Goal: Information Seeking & Learning: Learn about a topic

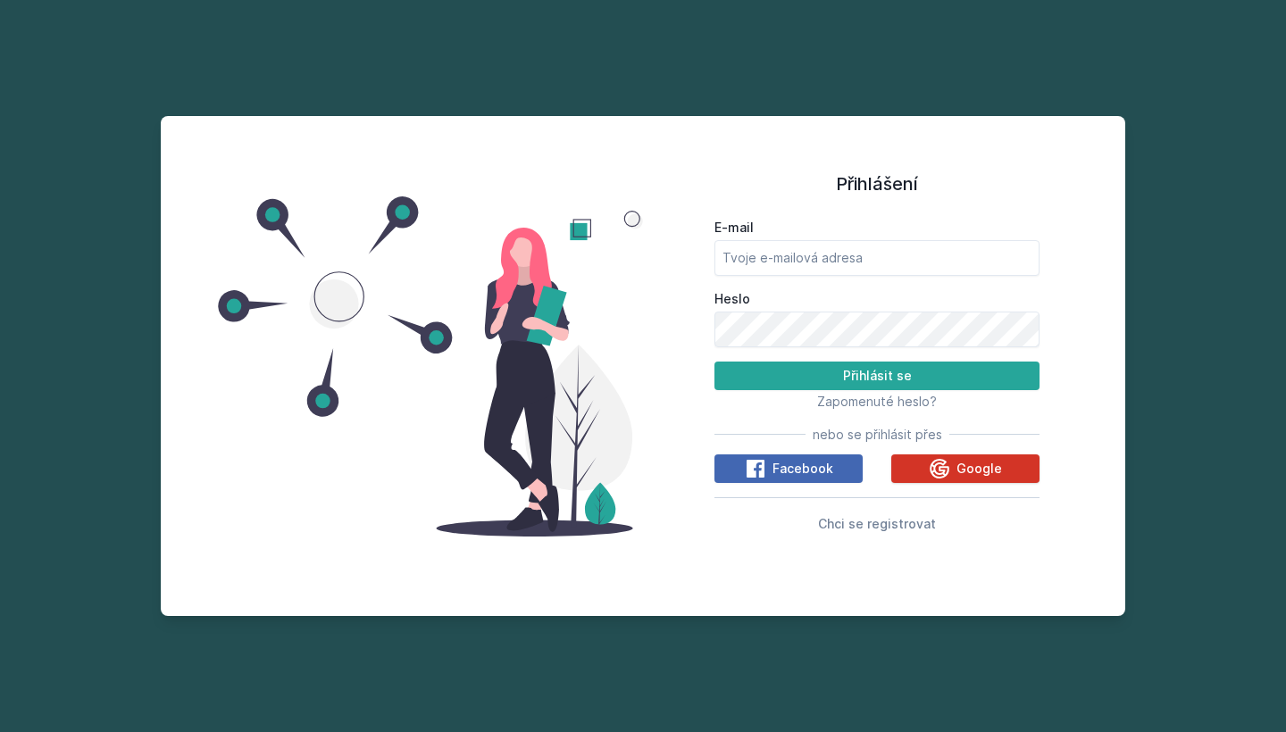
click at [946, 468] on icon at bounding box center [939, 468] width 21 height 21
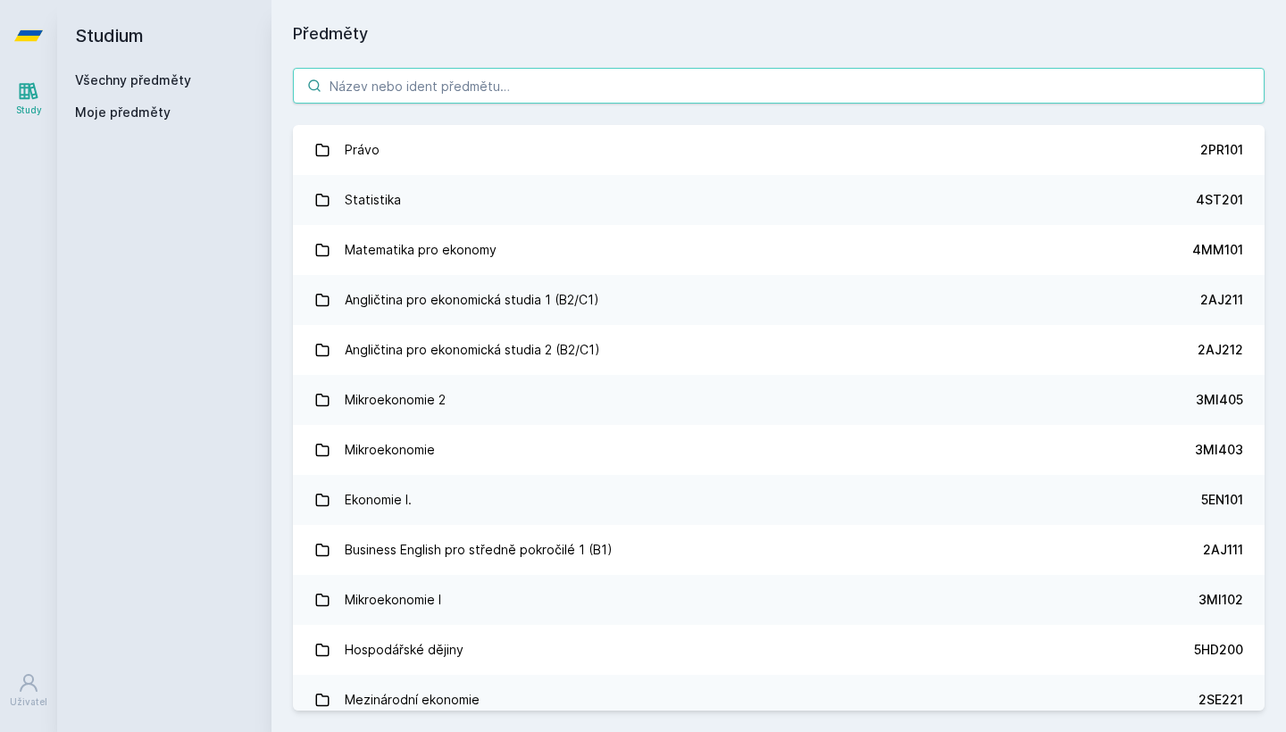
click at [616, 85] on input "search" at bounding box center [779, 86] width 972 height 36
paste input "2PL432"
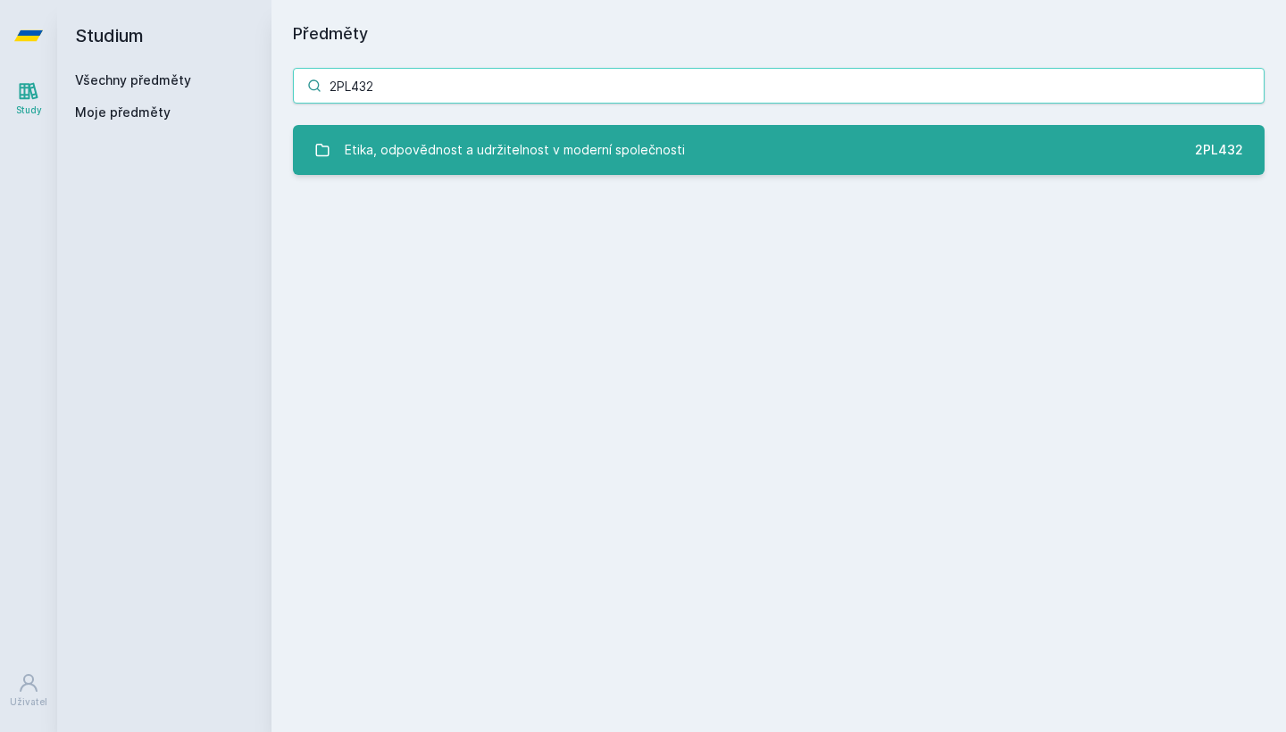
type input "2PL432"
click at [629, 148] on div "Etika, odpovědnost a udržitelnost v moderní společnosti" at bounding box center [515, 150] width 340 height 36
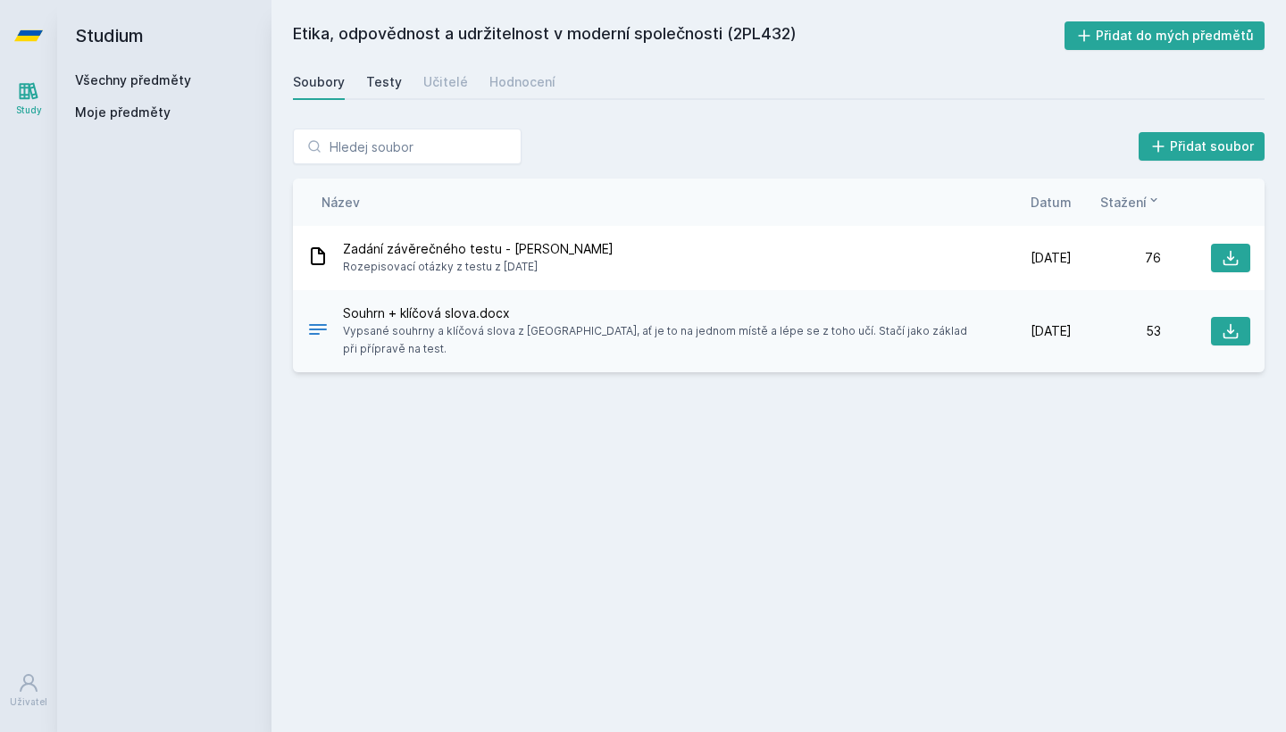
click at [383, 85] on div "Testy" at bounding box center [384, 82] width 36 height 18
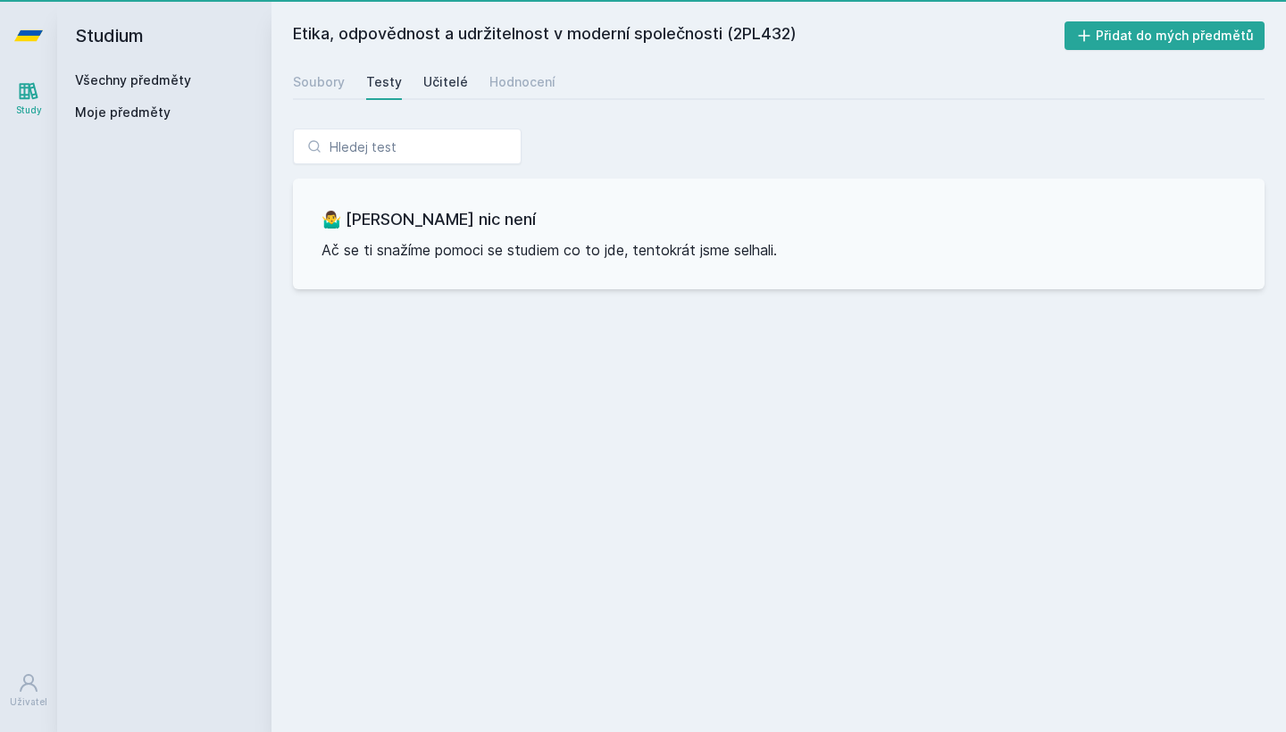
click at [448, 84] on div "Učitelé" at bounding box center [445, 82] width 45 height 18
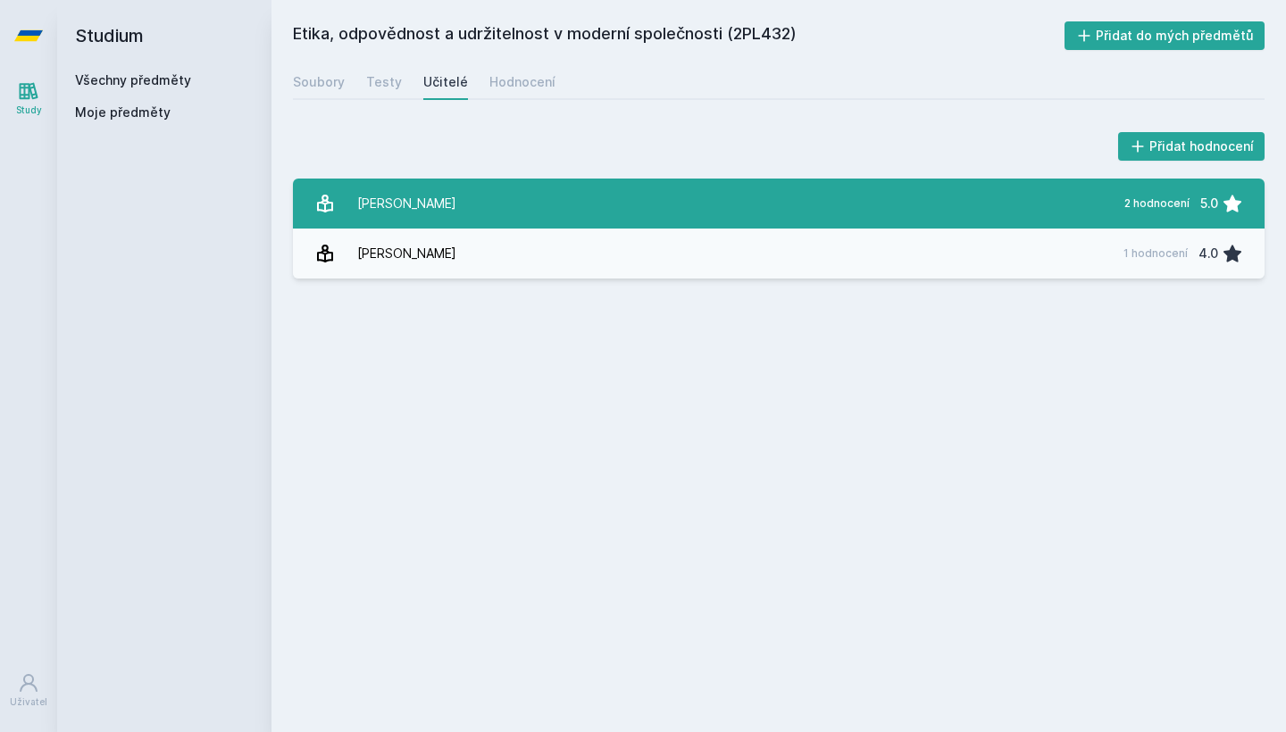
click at [458, 196] on link "Kočí Kateřina 2 hodnocení 5.0" at bounding box center [779, 204] width 972 height 50
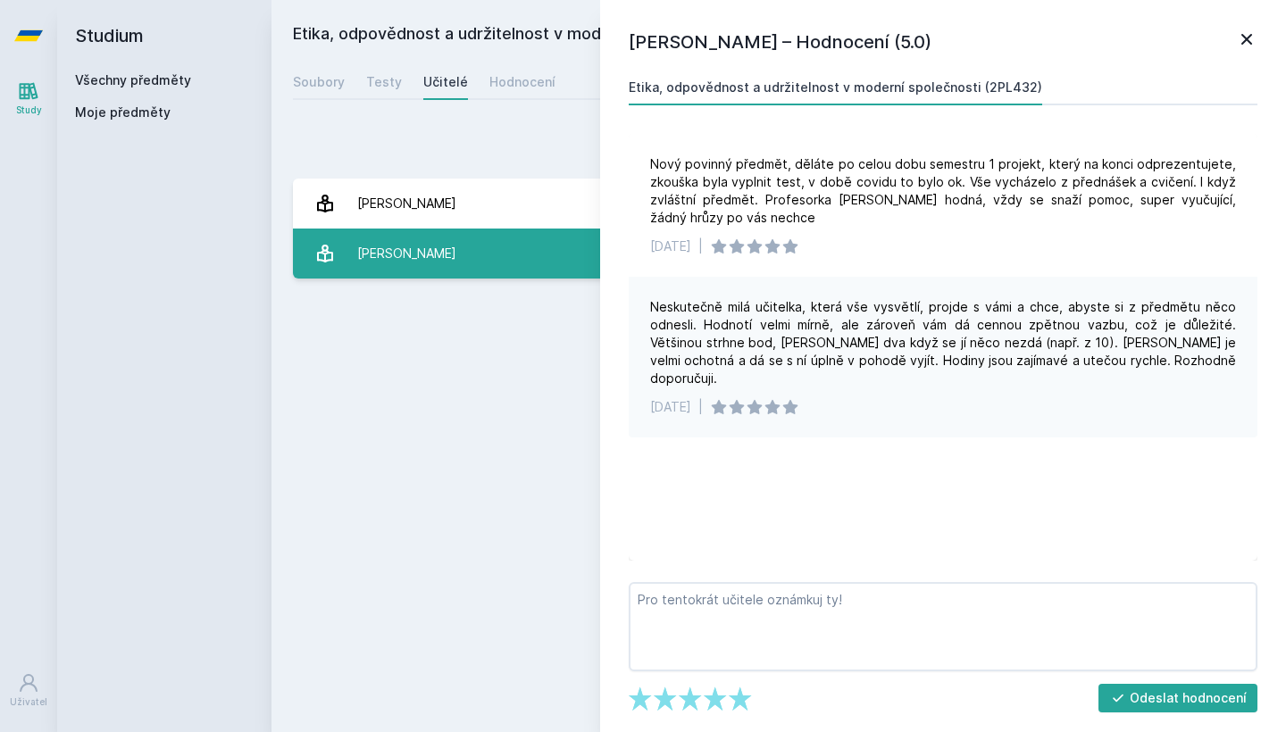
click at [521, 265] on link "Kristek Tomáš 1 hodnocení 4.0" at bounding box center [779, 254] width 972 height 50
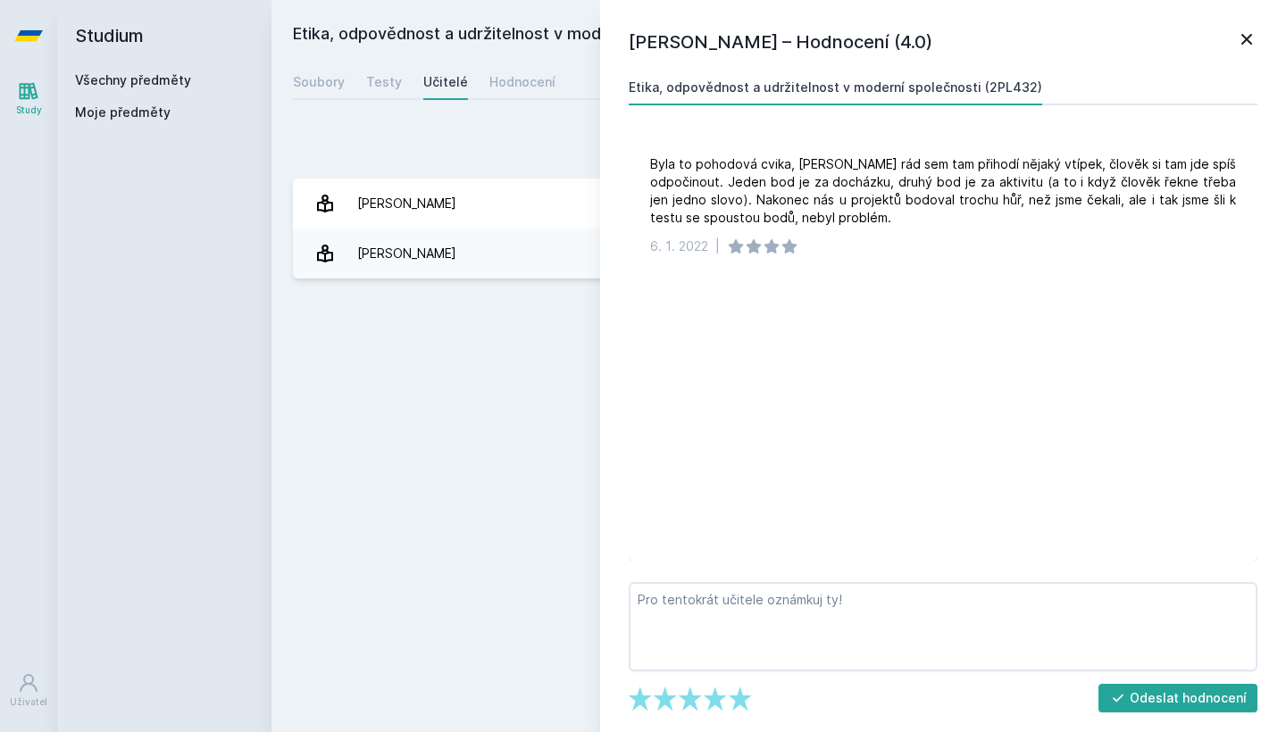
click at [116, 38] on h2 "Studium" at bounding box center [164, 35] width 179 height 71
click at [13, 38] on link at bounding box center [28, 35] width 57 height 71
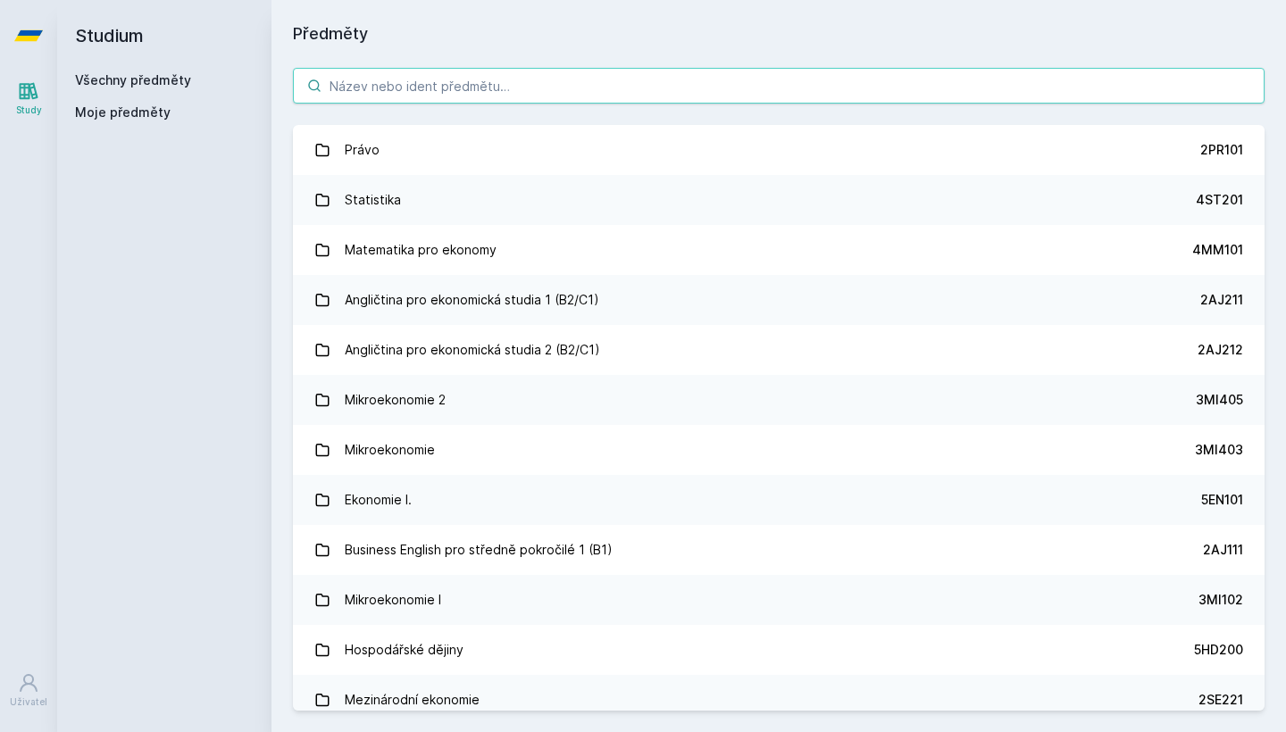
click at [425, 81] on input "search" at bounding box center [779, 86] width 972 height 36
paste input "2OP401"
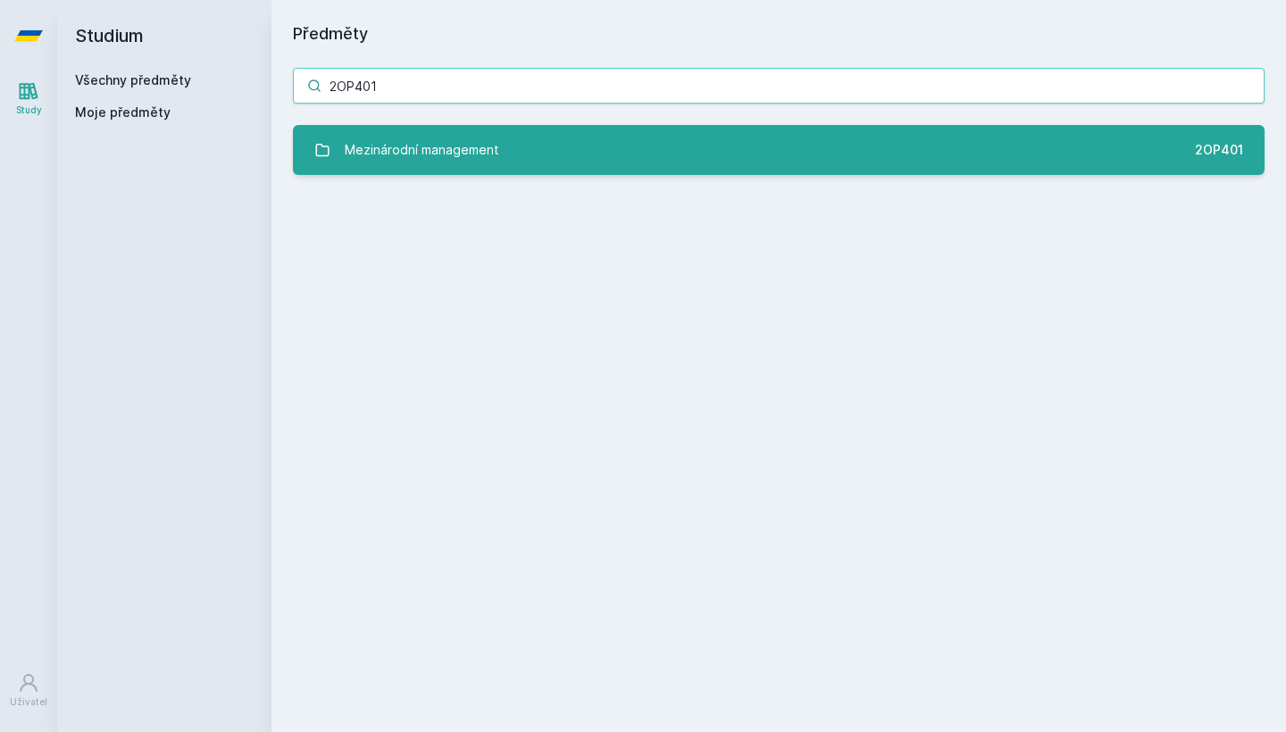
type input "2OP401"
click at [452, 158] on div "Mezinárodní management" at bounding box center [422, 150] width 155 height 36
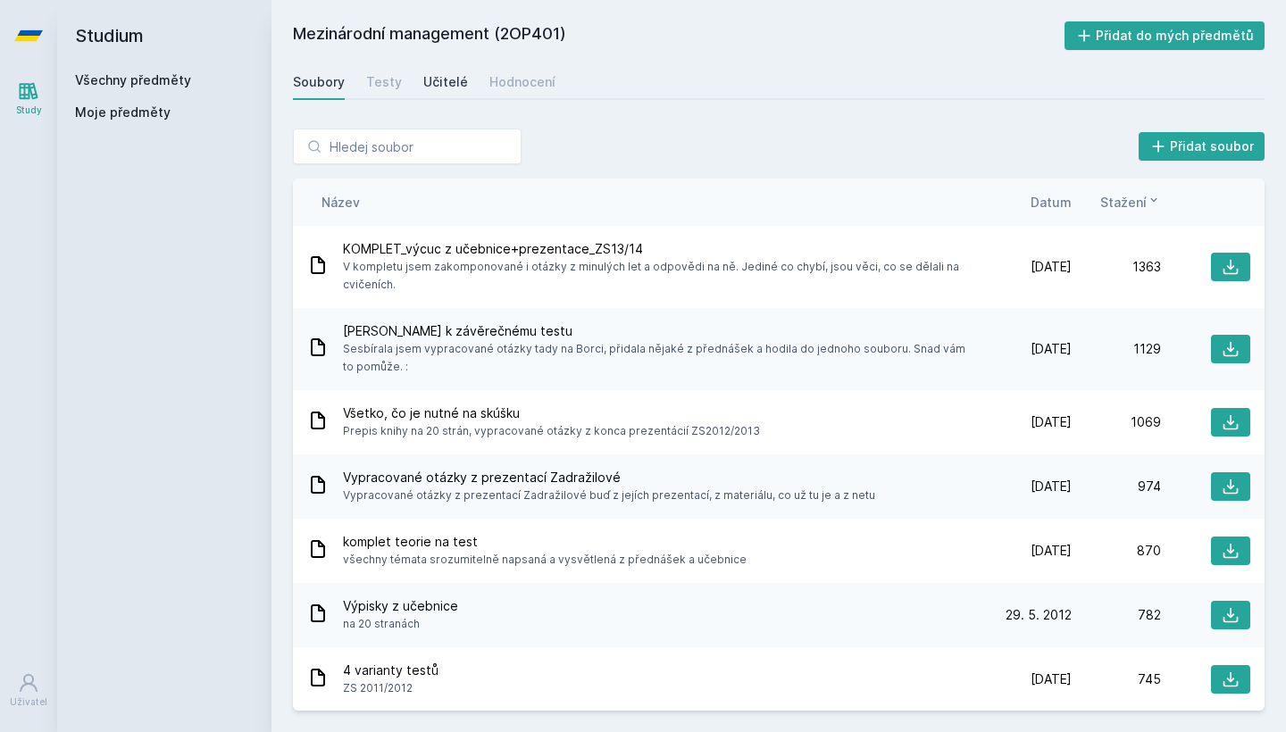
click at [437, 82] on div "Učitelé" at bounding box center [445, 82] width 45 height 18
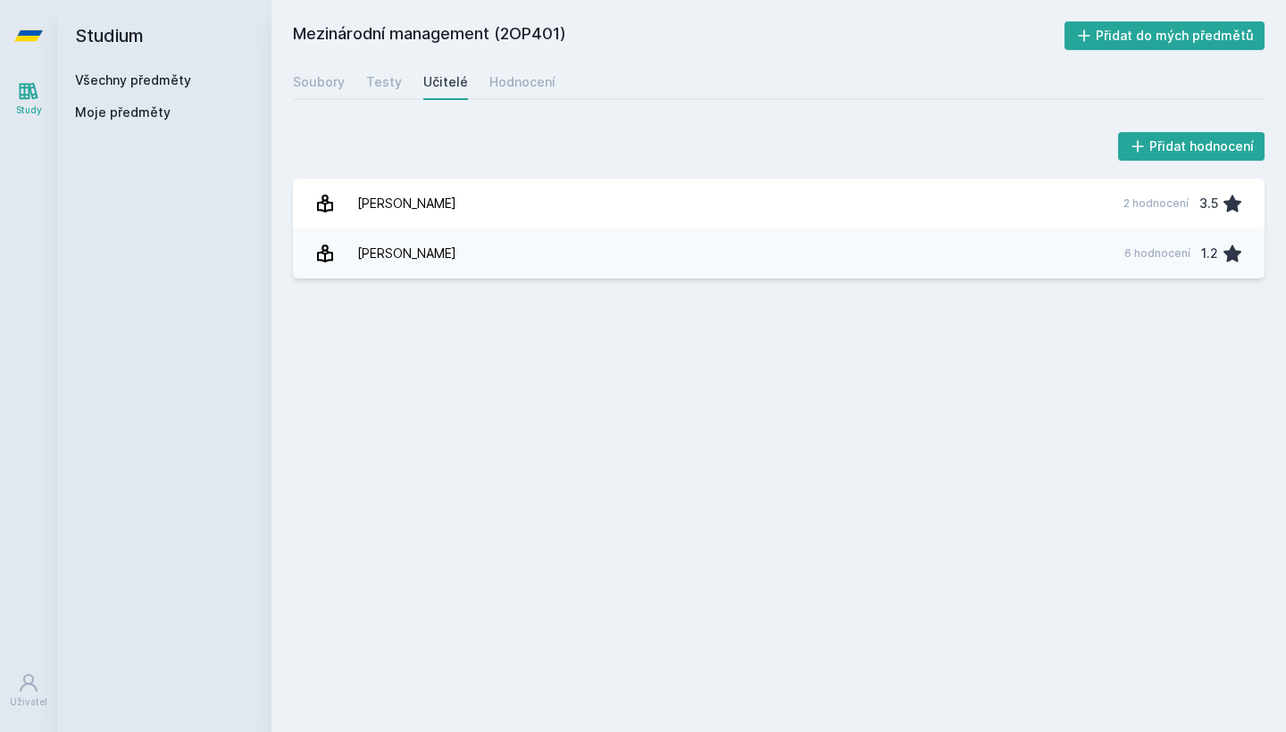
click at [110, 41] on h2 "Studium" at bounding box center [164, 35] width 179 height 71
click at [37, 38] on icon at bounding box center [28, 35] width 29 height 11
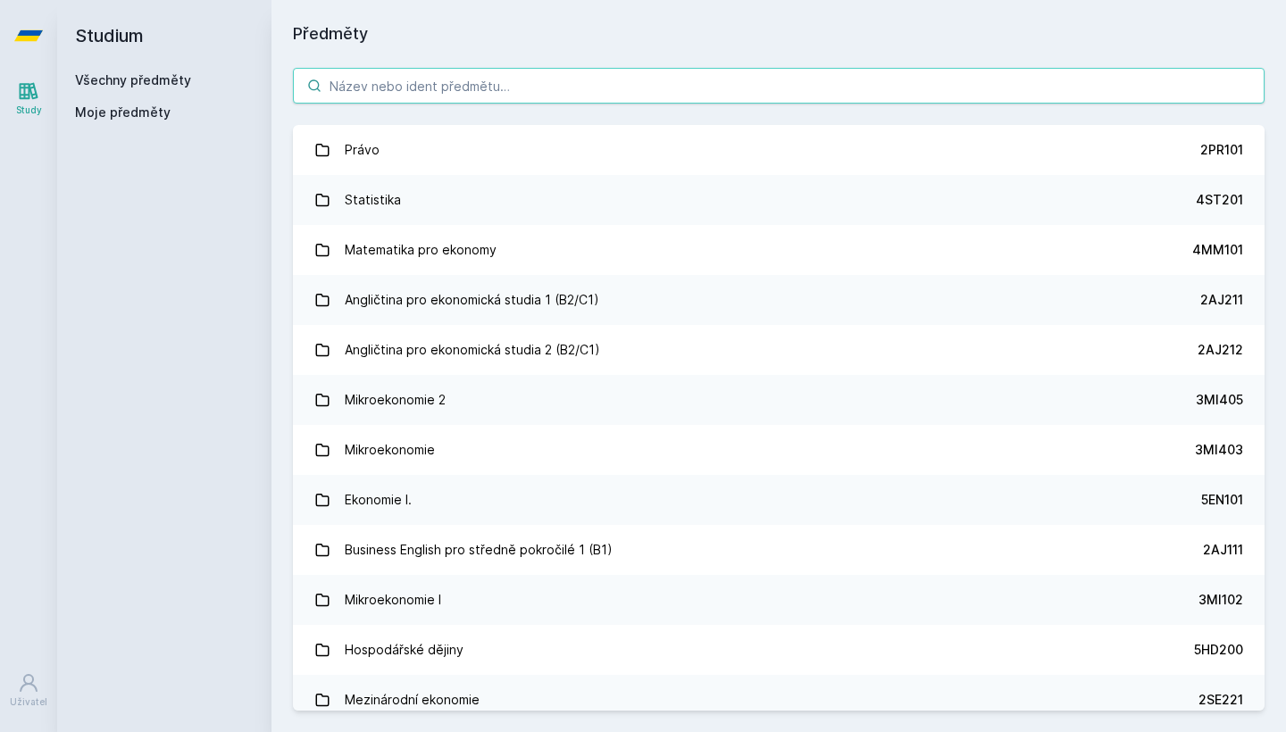
click at [440, 88] on input "search" at bounding box center [779, 86] width 972 height 36
paste input "3MI409"
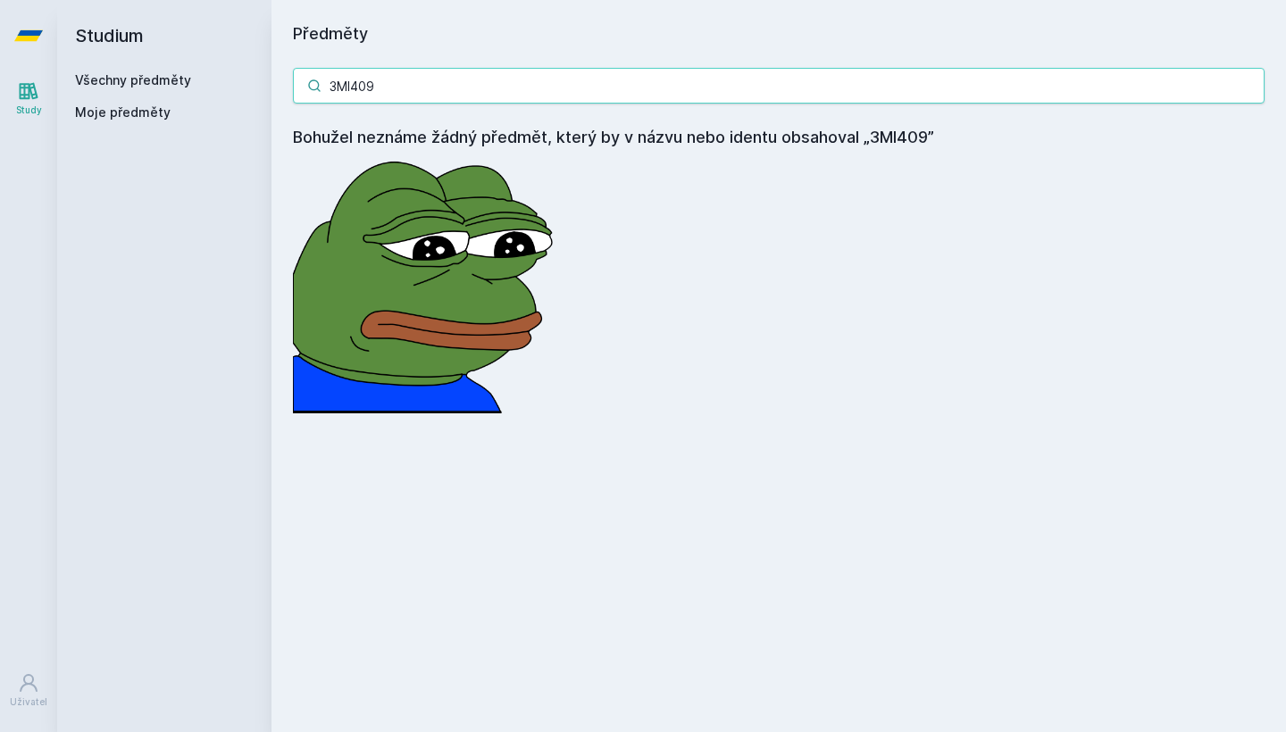
drag, startPoint x: 400, startPoint y: 87, endPoint x: 309, endPoint y: 88, distance: 91.1
click at [309, 88] on div "3MI409" at bounding box center [779, 86] width 972 height 36
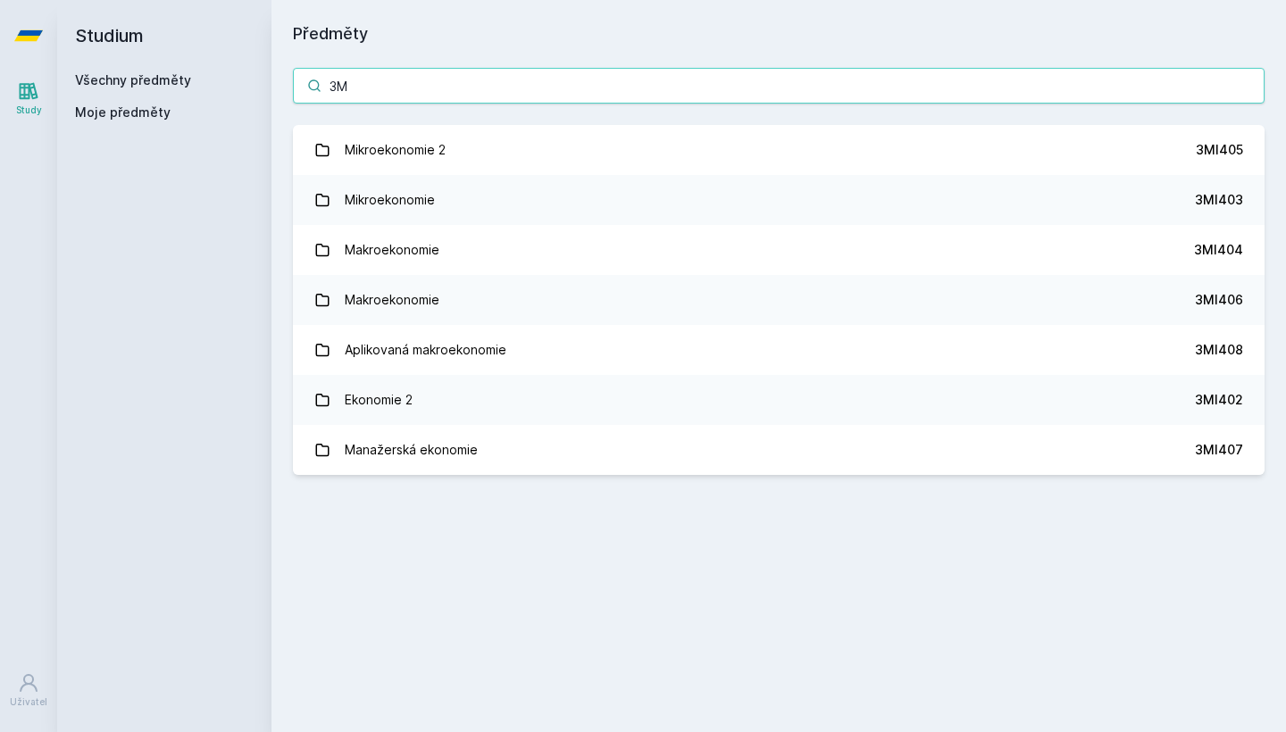
type input "3"
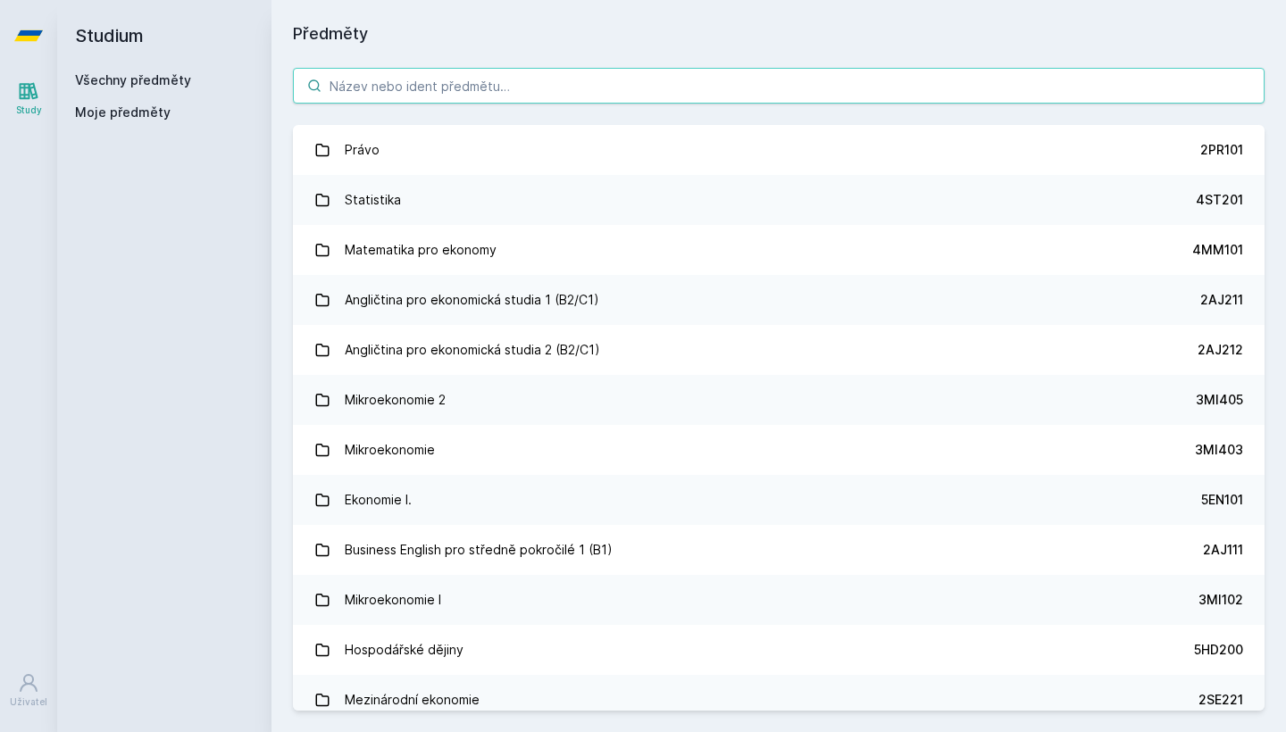
paste input "2SE440"
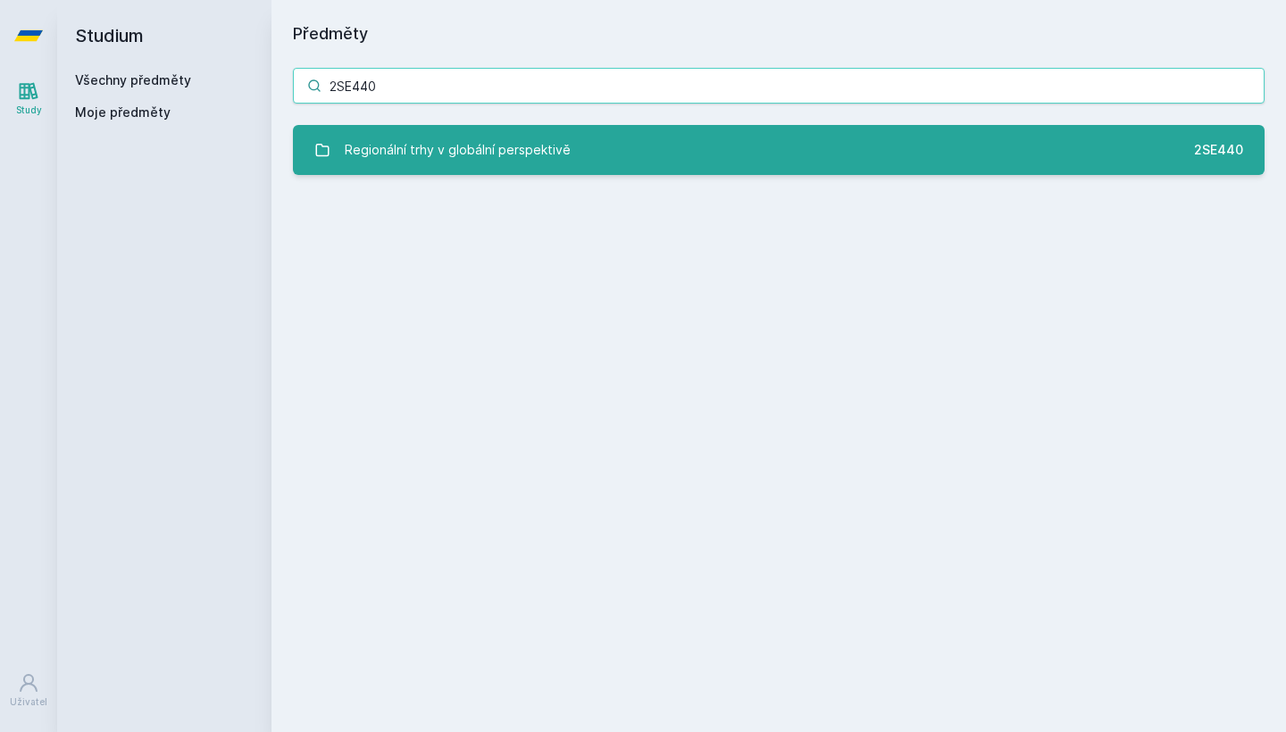
type input "2SE440"
click at [557, 160] on div "Regionální trhy v globální perspektivě" at bounding box center [458, 150] width 226 height 36
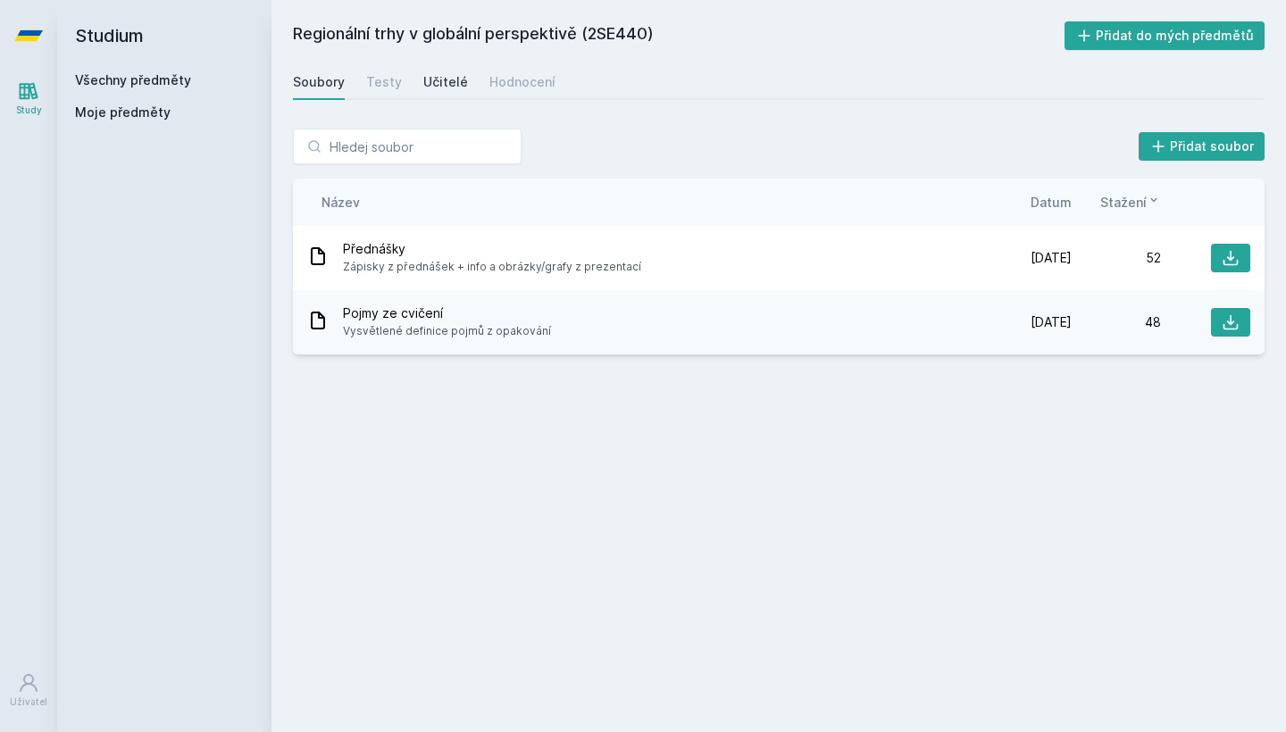
click at [438, 88] on div "Učitelé" at bounding box center [445, 82] width 45 height 18
